Goal: Contribute content: Contribute content

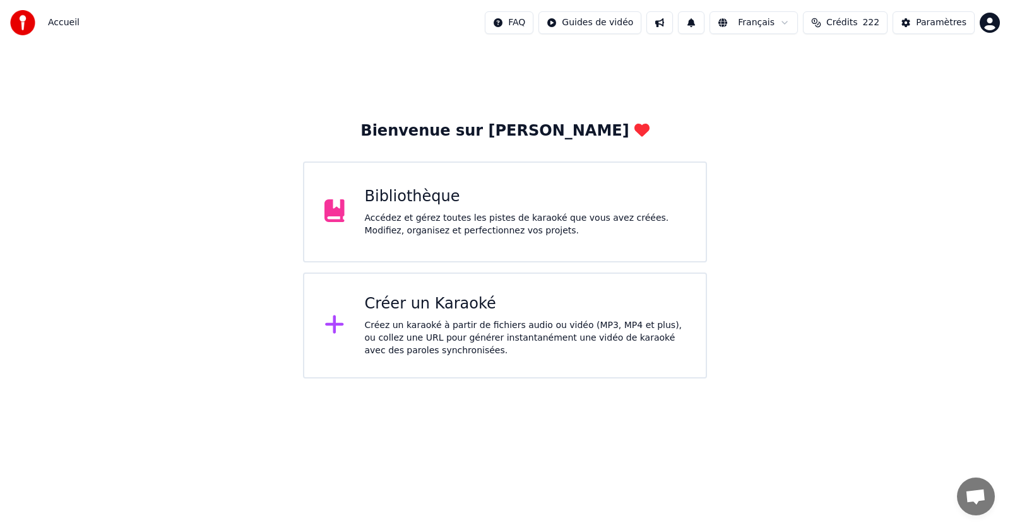
click at [437, 196] on div "Bibliothèque" at bounding box center [525, 197] width 321 height 20
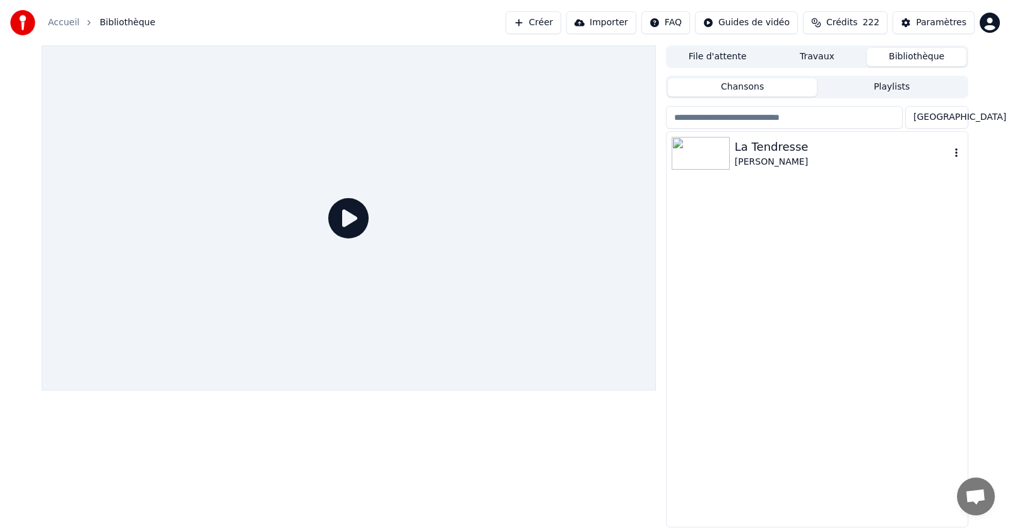
click at [950, 153] on icon "button" at bounding box center [956, 153] width 13 height 10
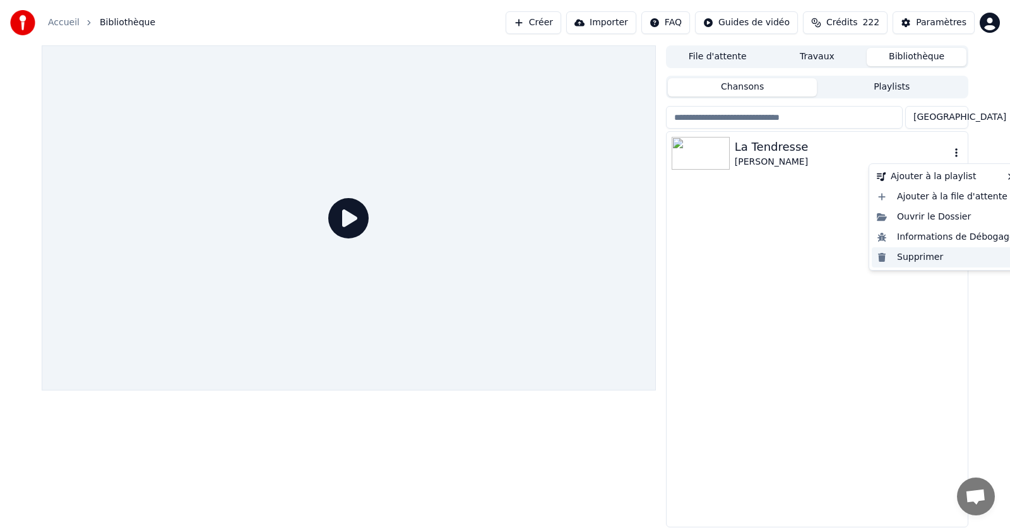
click at [918, 256] on div "Supprimer" at bounding box center [946, 257] width 148 height 20
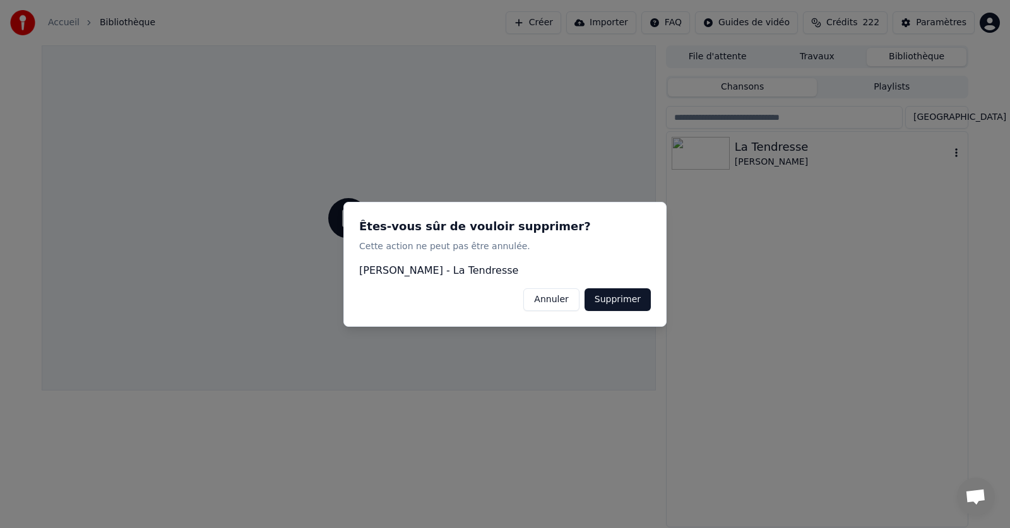
click at [621, 297] on button "Supprimer" at bounding box center [618, 299] width 66 height 23
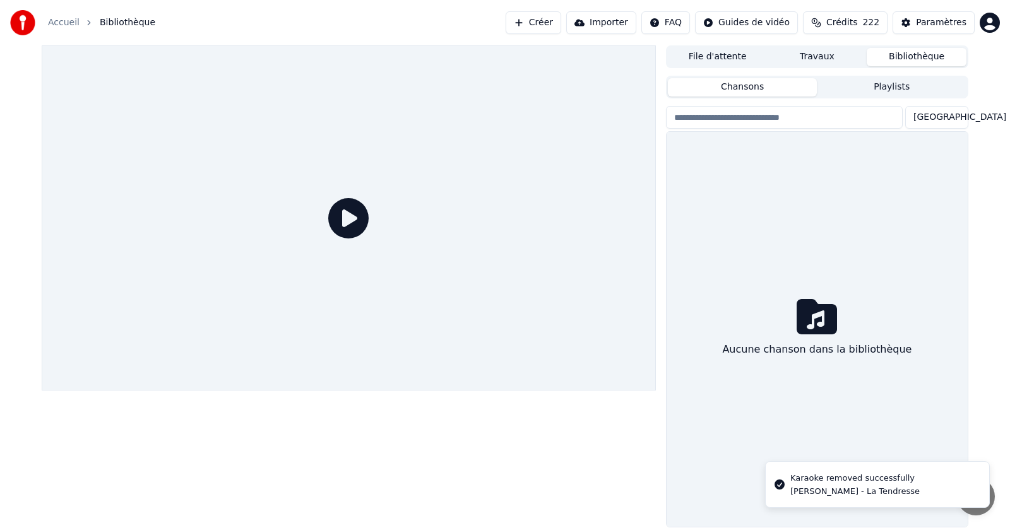
click at [65, 23] on link "Accueil" at bounding box center [64, 22] width 32 height 13
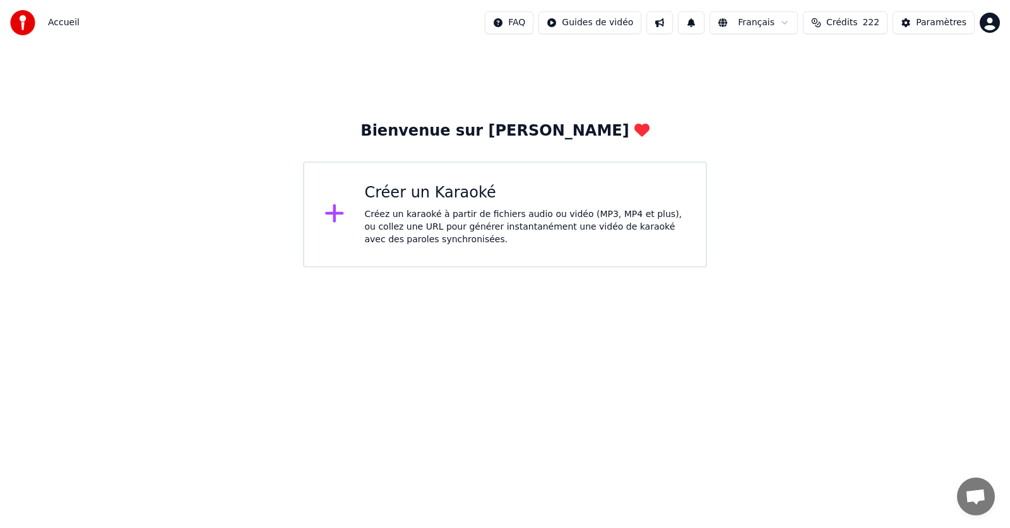
click at [468, 206] on div "Créer un Karaoké Créez un karaoké à partir de fichiers audio ou vidéo (MP3, MP4…" at bounding box center [525, 214] width 321 height 63
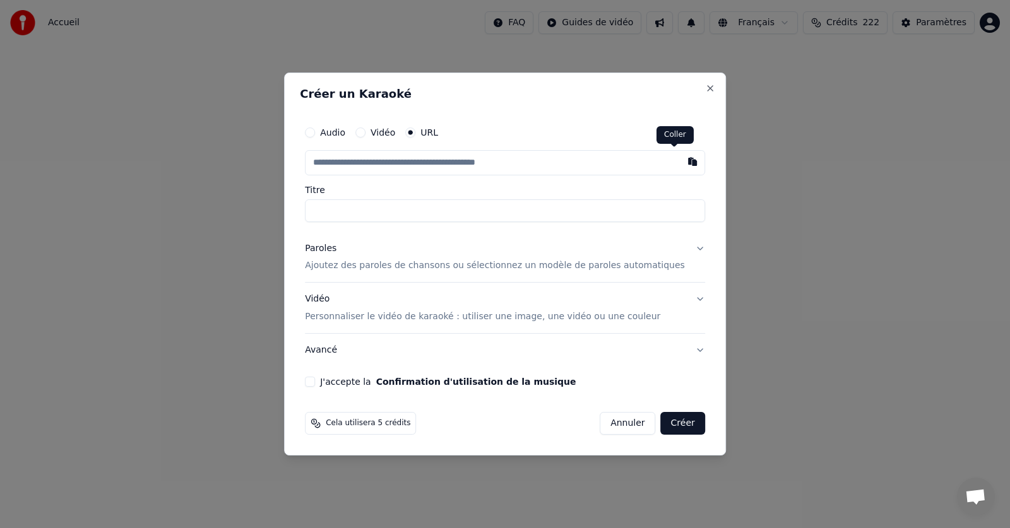
click at [680, 162] on button "button" at bounding box center [692, 161] width 25 height 23
type input "**********"
click at [680, 162] on button at bounding box center [692, 161] width 25 height 23
click at [680, 164] on button "button" at bounding box center [692, 161] width 25 height 23
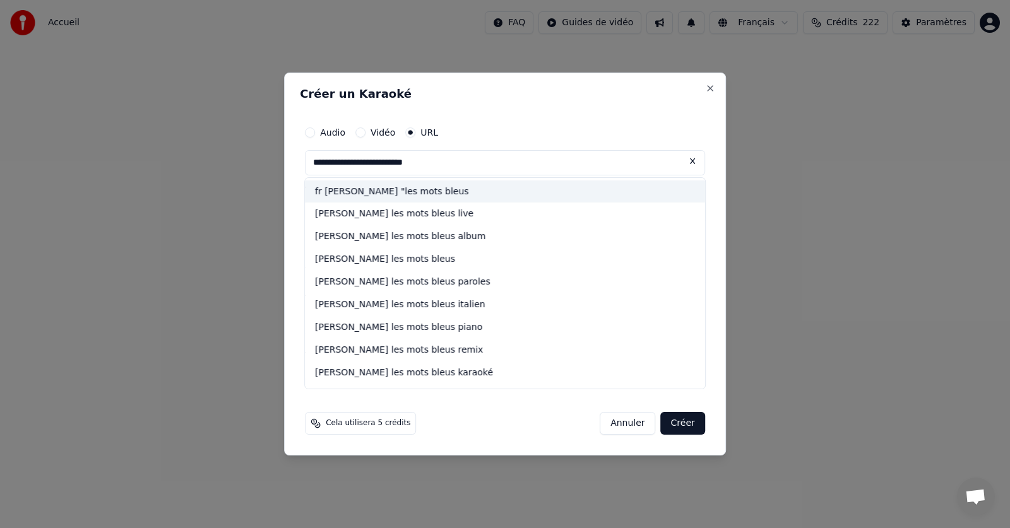
type input "**********"
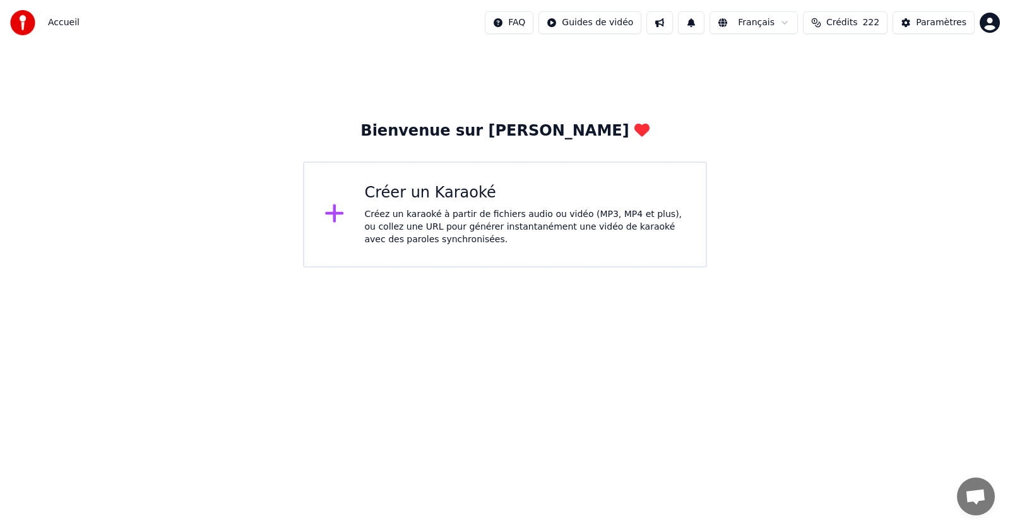
click at [442, 227] on div "Créez un karaoké à partir de fichiers audio ou vidéo (MP3, MP4 et plus), ou col…" at bounding box center [525, 227] width 321 height 38
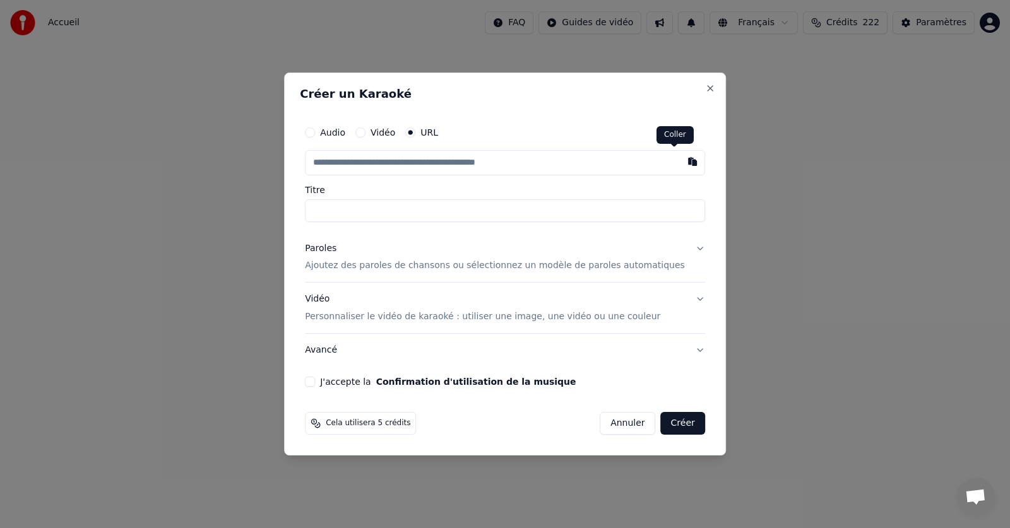
click at [680, 159] on button "button" at bounding box center [692, 161] width 25 height 23
type input "**********"
drag, startPoint x: 500, startPoint y: 210, endPoint x: 439, endPoint y: 214, distance: 61.4
click at [439, 214] on input "**********" at bounding box center [505, 210] width 400 height 23
type input "**********"
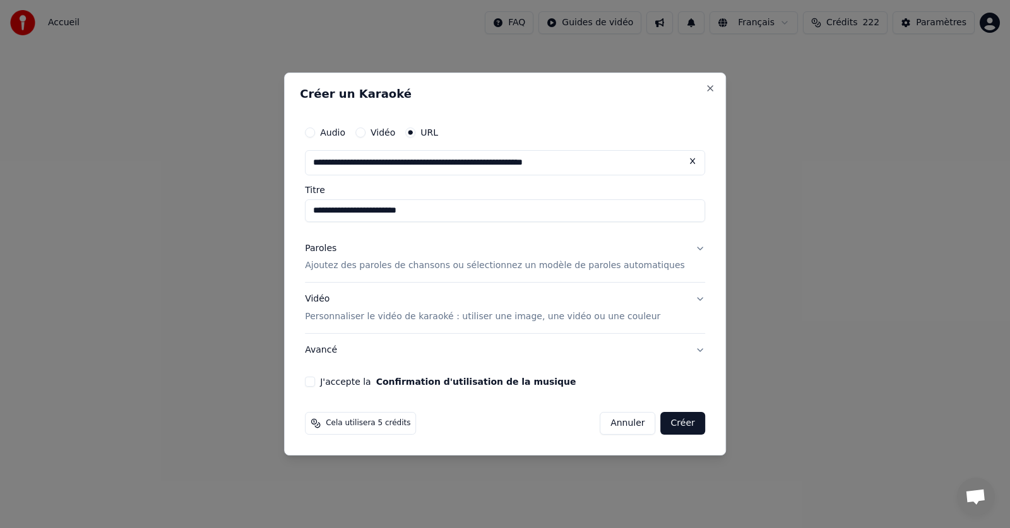
click at [444, 263] on p "Ajoutez des paroles de chansons ou sélectionnez un modèle de paroles automatiqu…" at bounding box center [495, 266] width 380 height 13
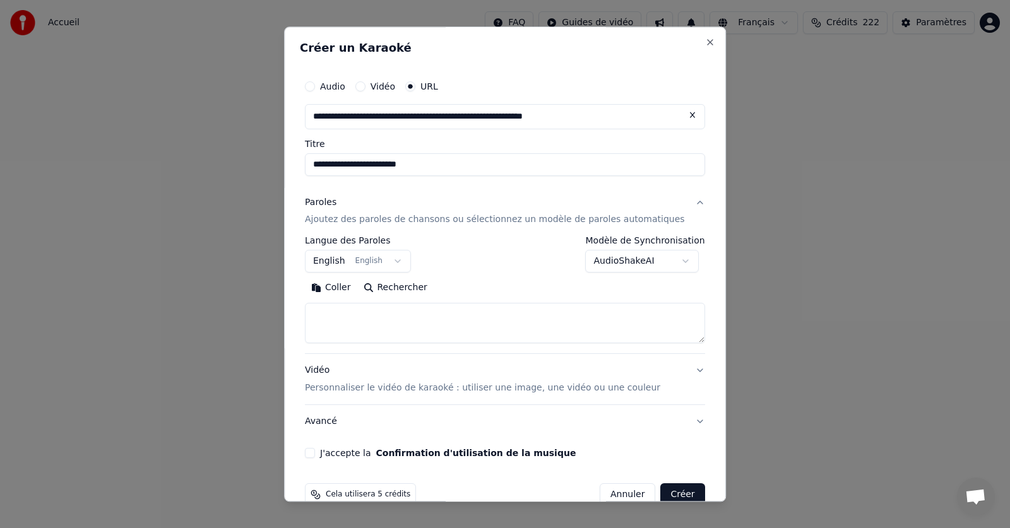
click at [404, 263] on button "English English" at bounding box center [358, 262] width 106 height 23
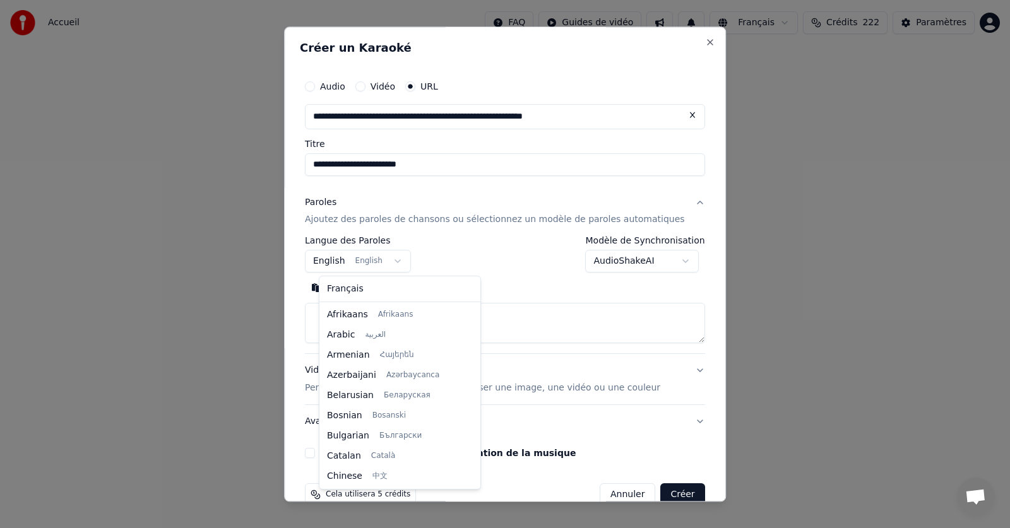
scroll to position [101, 0]
select select "**"
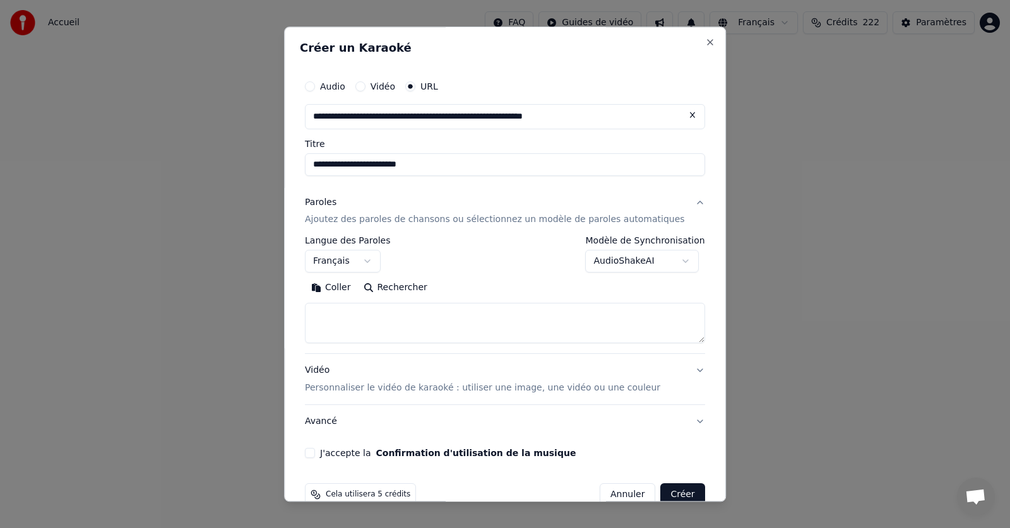
click at [357, 319] on textarea at bounding box center [505, 324] width 400 height 40
click at [352, 285] on button "Coller" at bounding box center [331, 288] width 52 height 20
click at [330, 451] on div "J'accepte la Confirmation d'utilisation de la musique" at bounding box center [505, 454] width 400 height 10
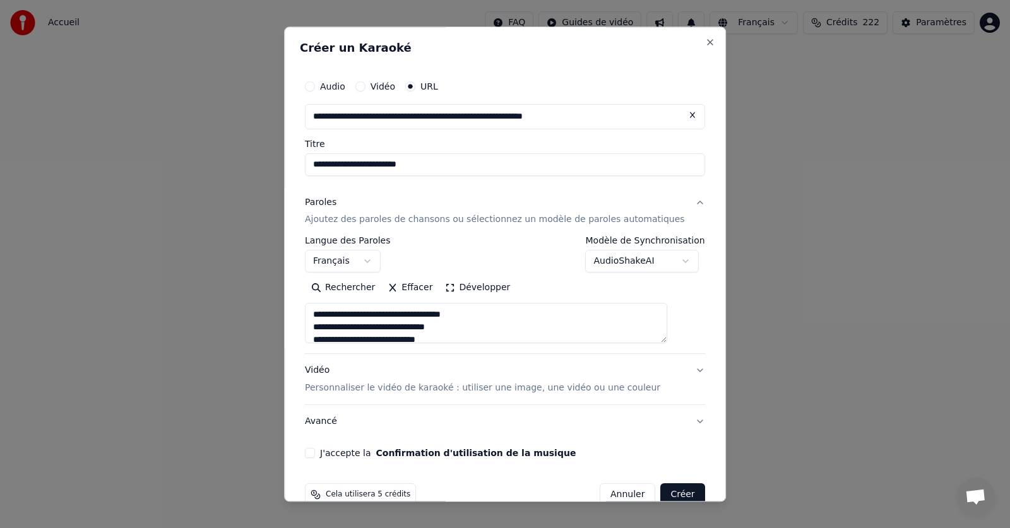
click at [315, 453] on button "J'accepte la Confirmation d'utilisation de la musique" at bounding box center [310, 454] width 10 height 10
click at [661, 491] on button "Créer" at bounding box center [683, 495] width 44 height 23
type textarea "**********"
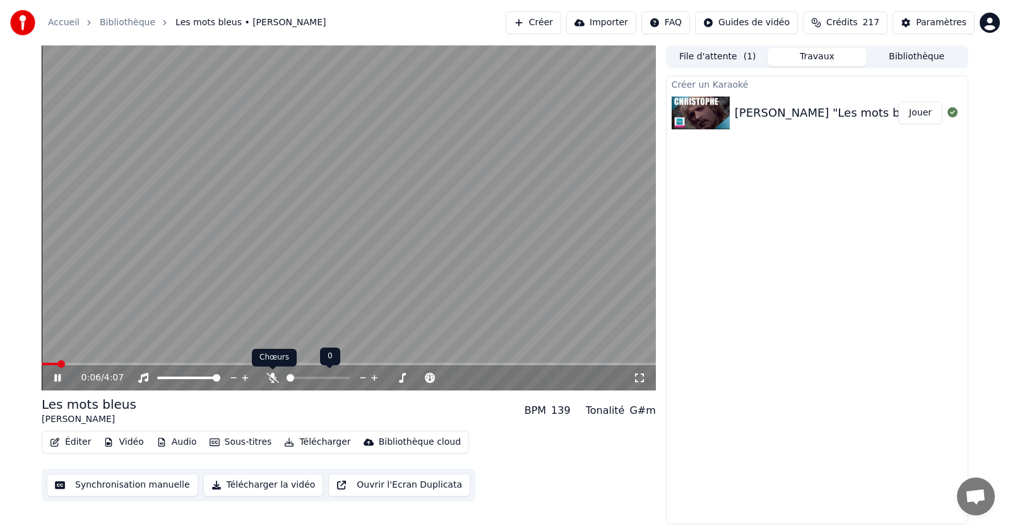
click at [268, 377] on icon at bounding box center [272, 378] width 13 height 10
click at [57, 379] on icon at bounding box center [57, 378] width 6 height 8
click at [42, 367] on span at bounding box center [46, 364] width 8 height 8
click at [56, 379] on icon at bounding box center [58, 378] width 8 height 9
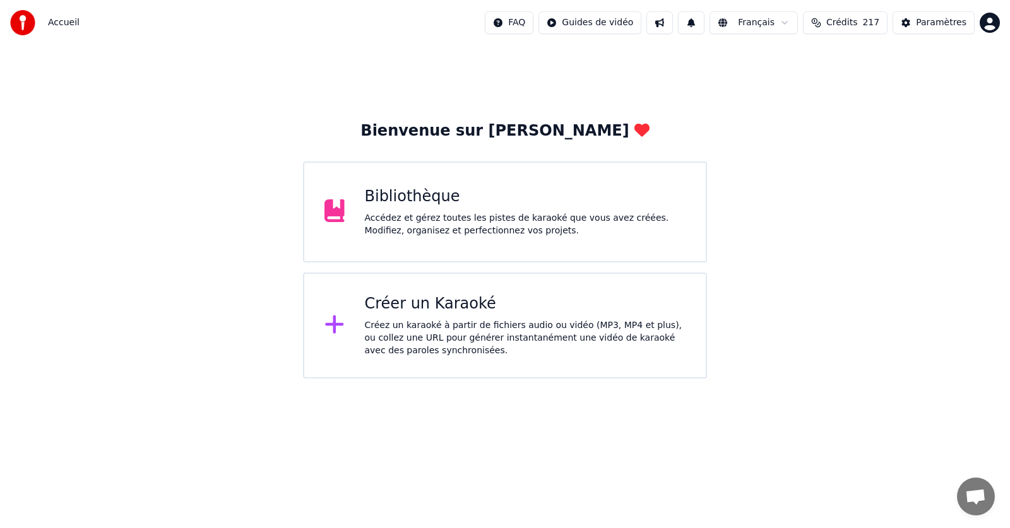
click at [431, 205] on div "Bibliothèque" at bounding box center [525, 197] width 321 height 20
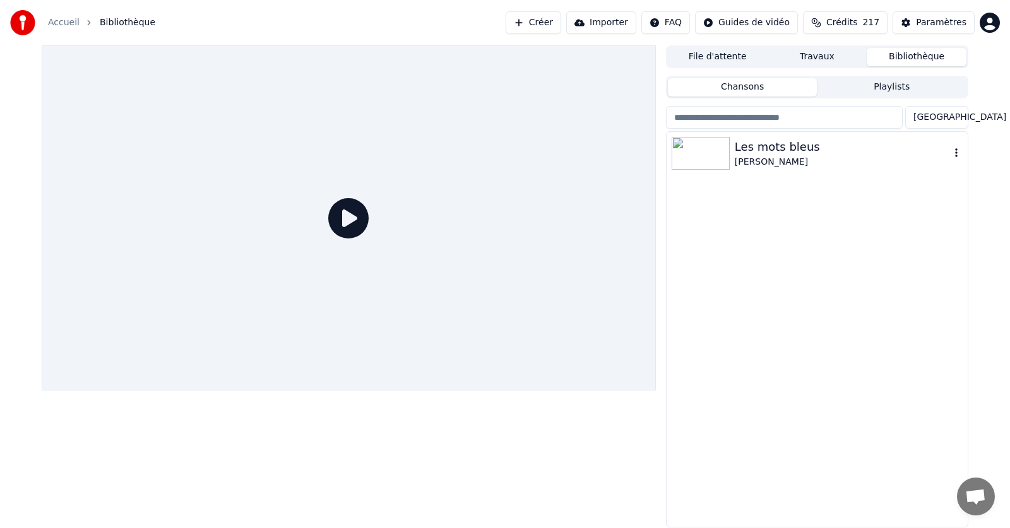
click at [690, 156] on img at bounding box center [701, 153] width 58 height 33
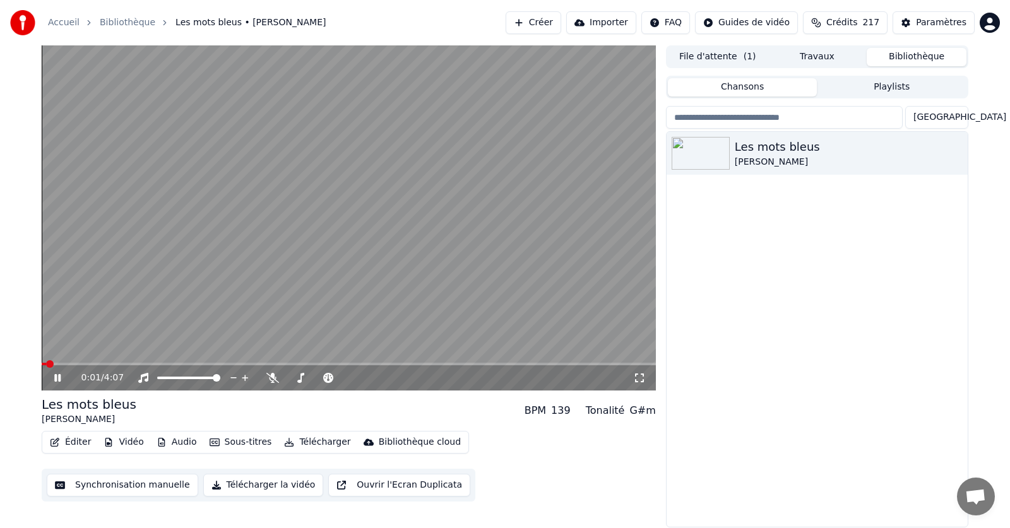
click at [54, 376] on icon at bounding box center [67, 378] width 30 height 10
click at [42, 362] on span at bounding box center [46, 364] width 8 height 8
click at [71, 441] on button "Éditer" at bounding box center [70, 443] width 51 height 18
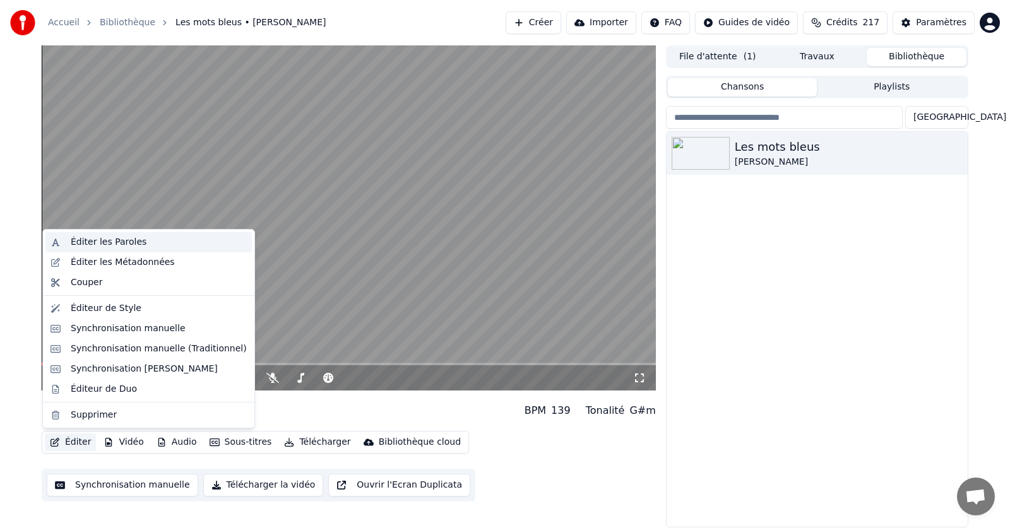
click at [97, 244] on div "Éditer les Paroles" at bounding box center [109, 242] width 76 height 13
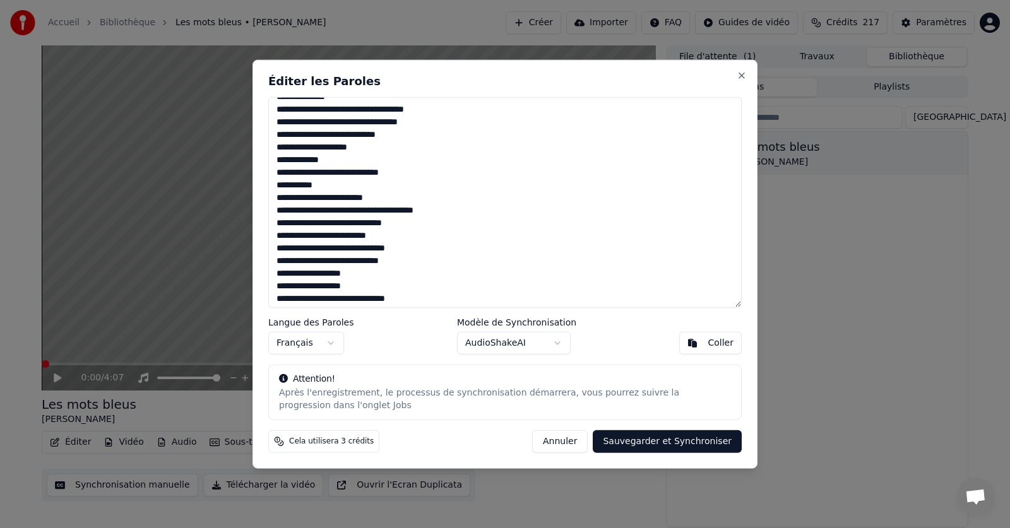
scroll to position [380, 0]
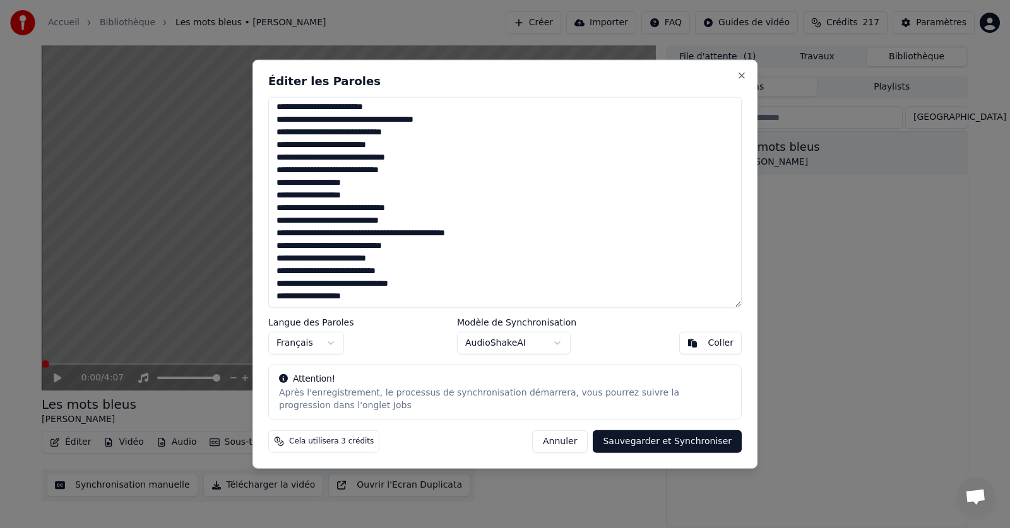
drag, startPoint x: 275, startPoint y: 108, endPoint x: 426, endPoint y: 304, distance: 247.5
click at [426, 304] on textarea at bounding box center [504, 202] width 473 height 211
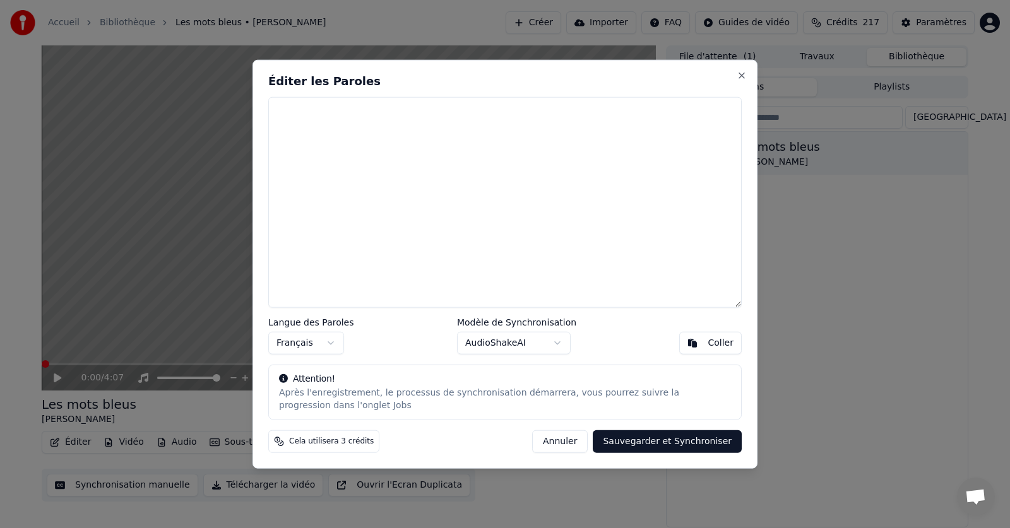
scroll to position [0, 0]
click at [728, 340] on div "Coller" at bounding box center [721, 343] width 26 height 13
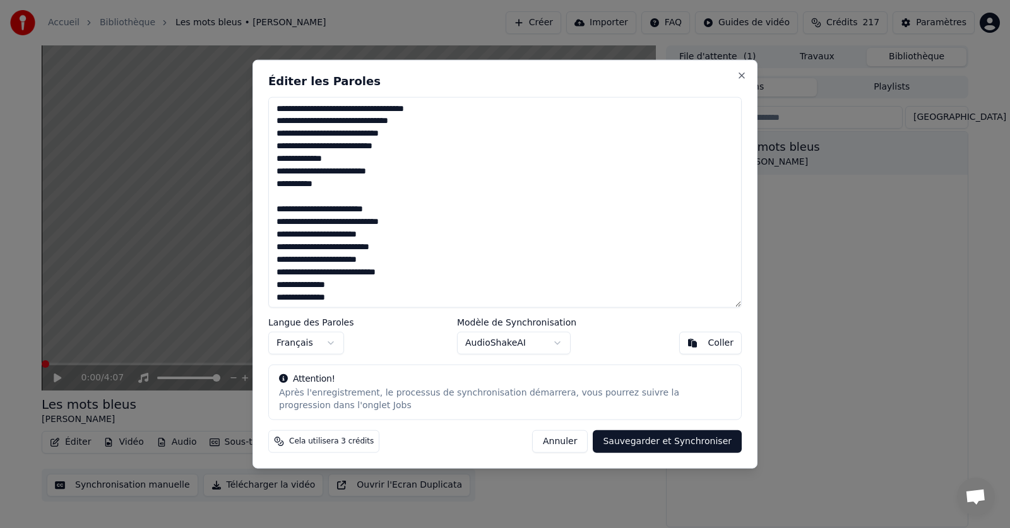
click at [659, 443] on button "Sauvegarder et Synchroniser" at bounding box center [667, 442] width 149 height 23
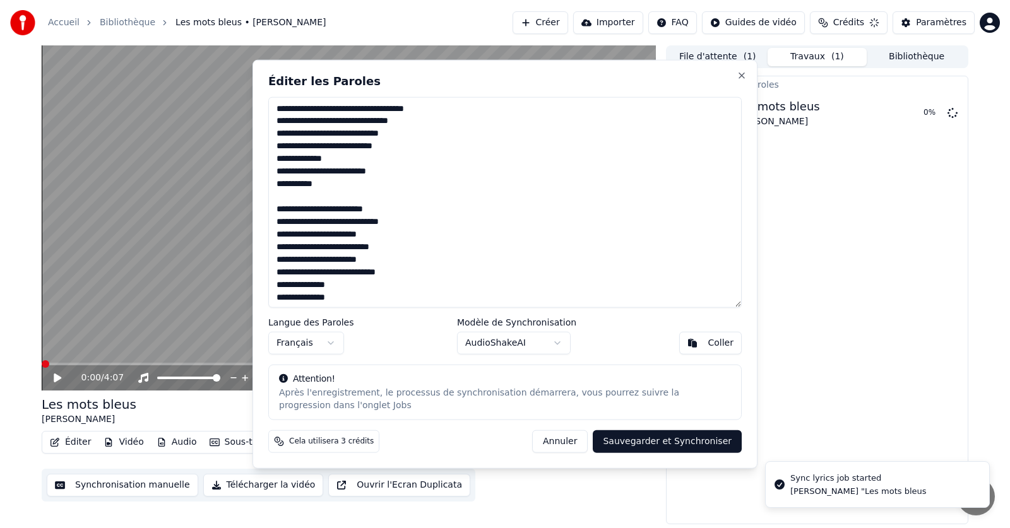
type textarea "**********"
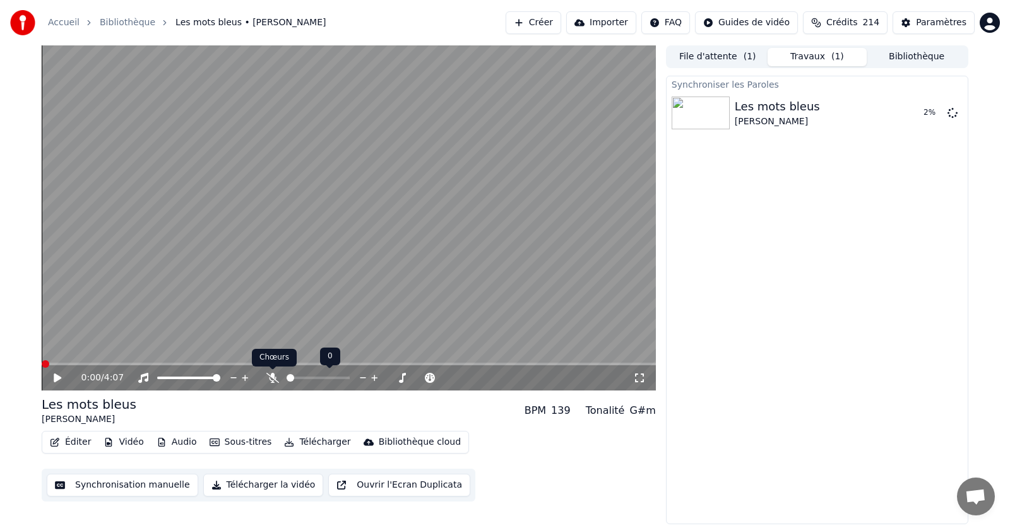
click at [272, 378] on icon at bounding box center [272, 378] width 13 height 10
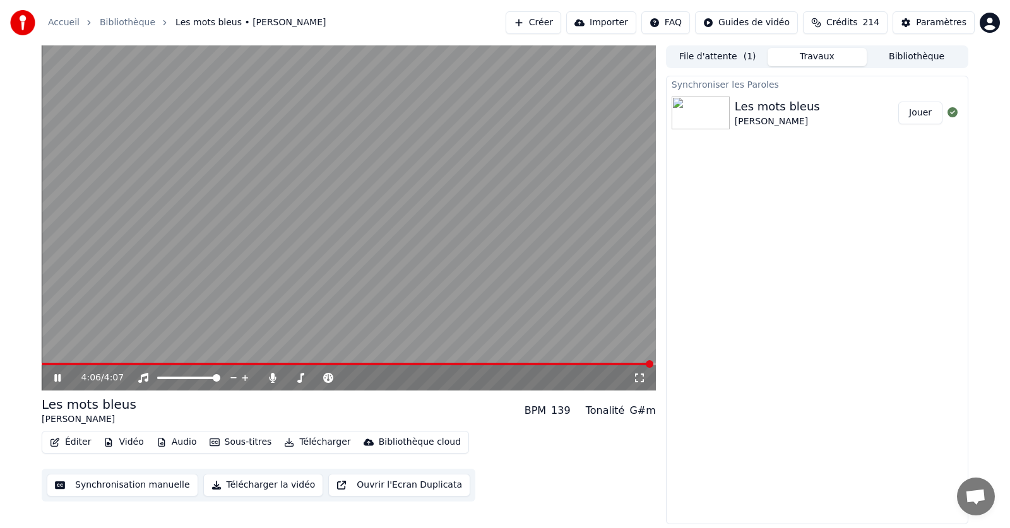
click at [78, 442] on button "Éditer" at bounding box center [70, 443] width 51 height 18
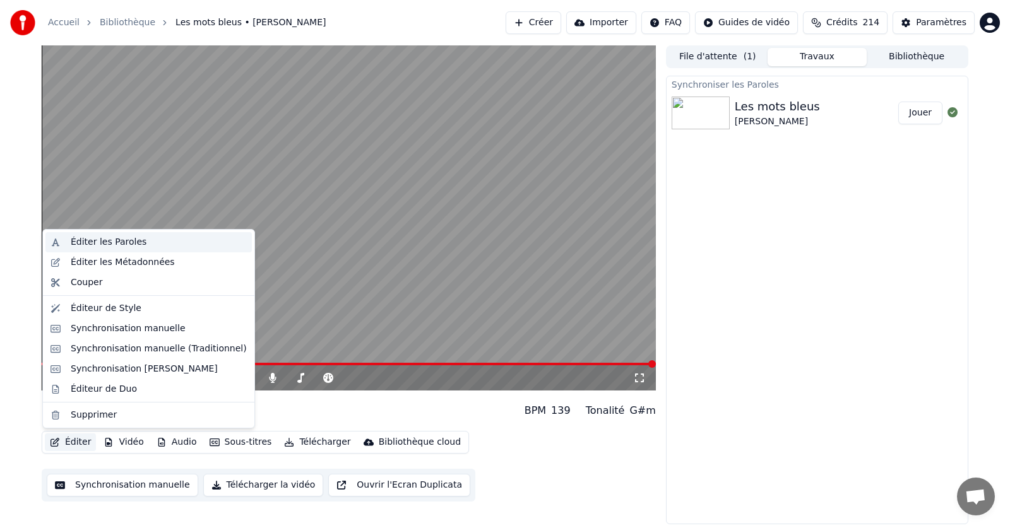
click at [93, 241] on div "Éditer les Paroles" at bounding box center [109, 242] width 76 height 13
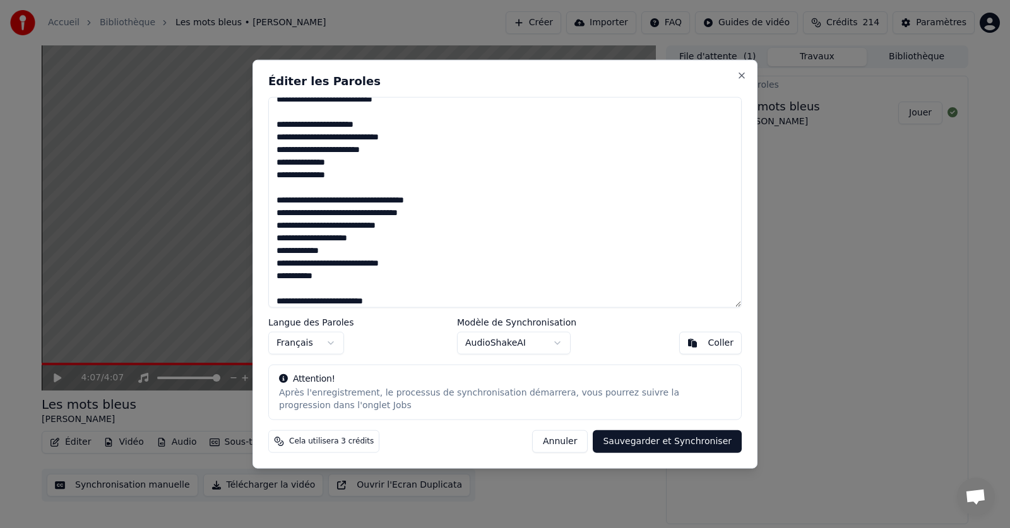
scroll to position [557, 0]
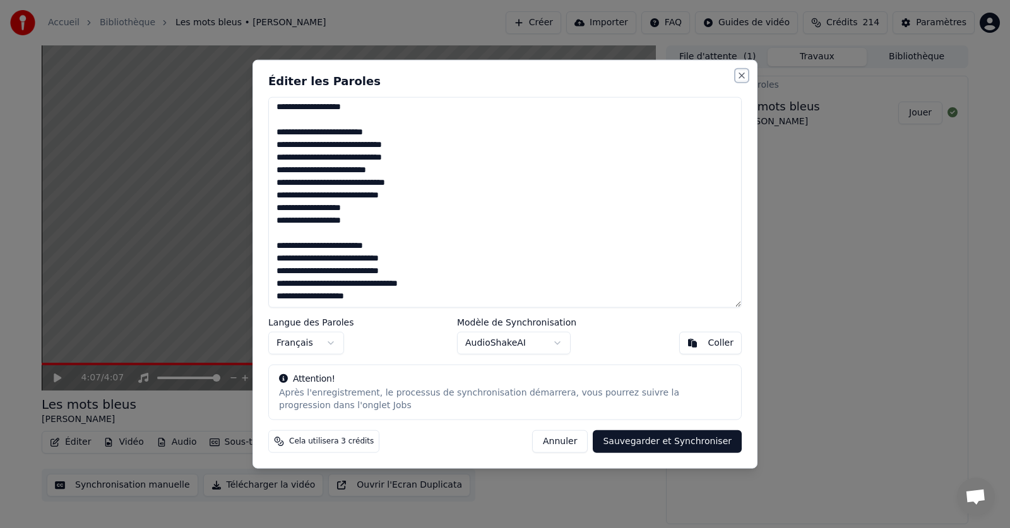
drag, startPoint x: 740, startPoint y: 71, endPoint x: 737, endPoint y: 87, distance: 16.1
click at [740, 73] on button "Close" at bounding box center [742, 75] width 10 height 10
type textarea "**********"
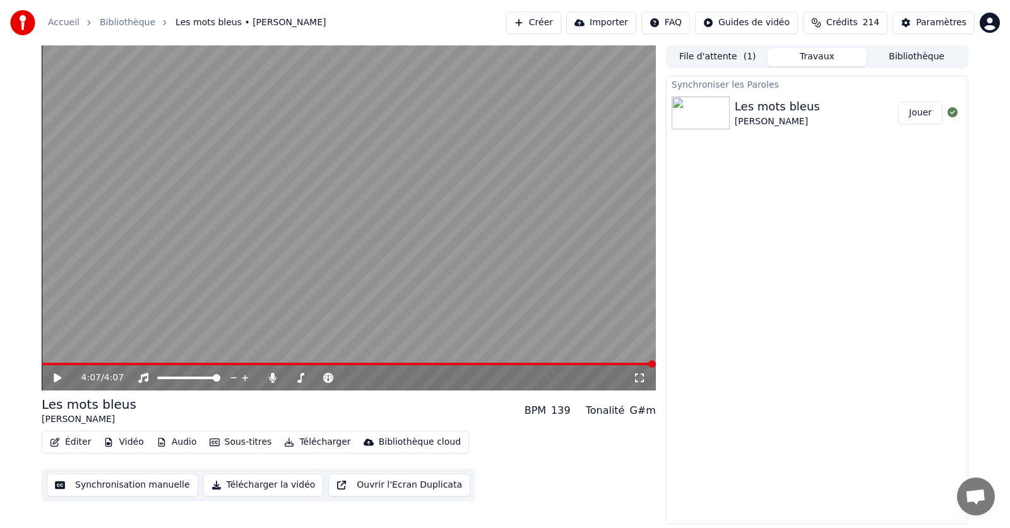
click at [564, 360] on video at bounding box center [349, 217] width 614 height 345
click at [558, 364] on span at bounding box center [349, 364] width 614 height 3
click at [515, 364] on span at bounding box center [278, 364] width 473 height 3
